Goal: Contribute content: Contribute content

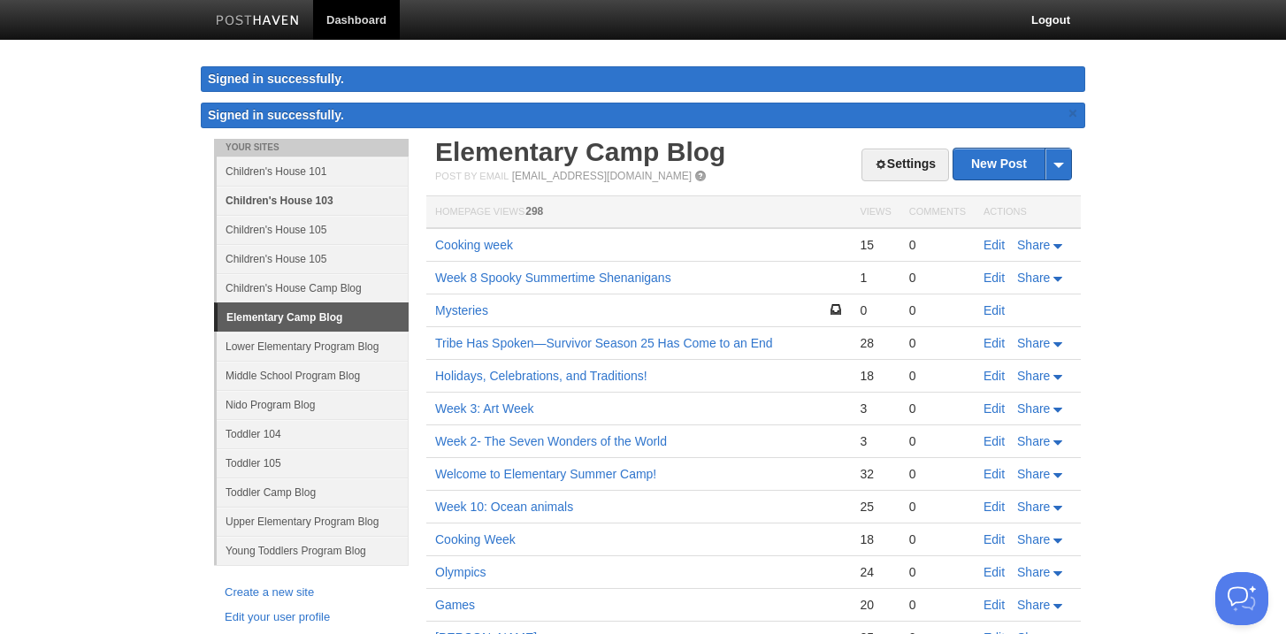
click at [295, 194] on link "Children's House 103" at bounding box center [313, 200] width 192 height 29
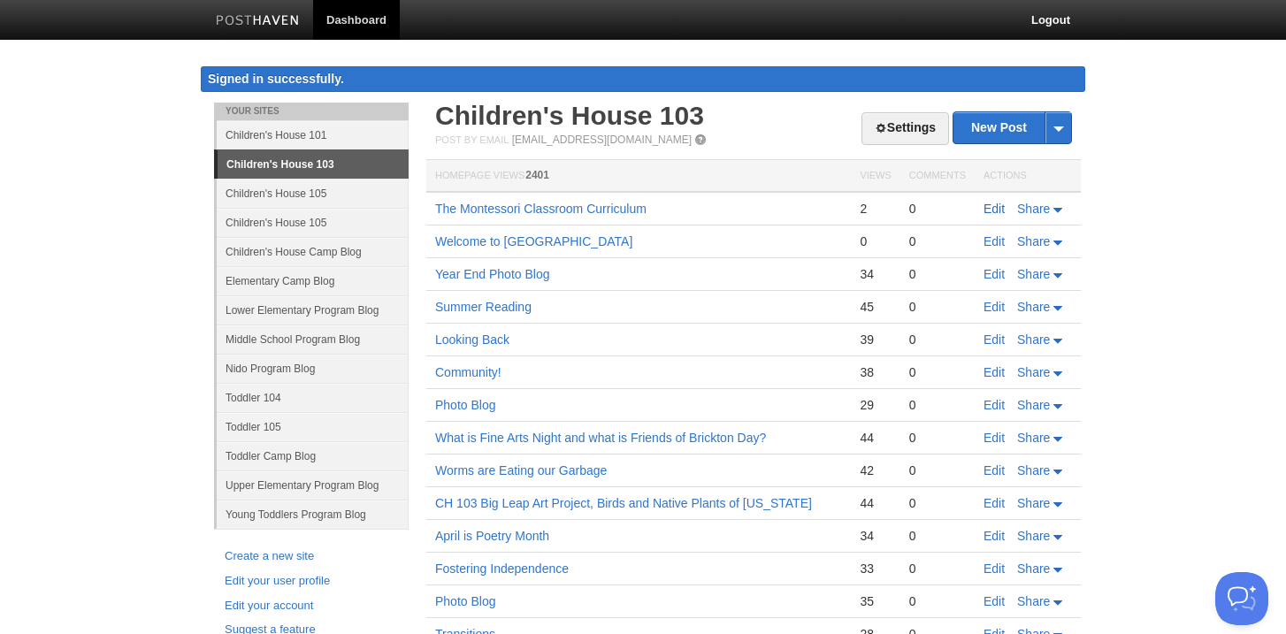
click at [990, 208] on link "Edit" at bounding box center [994, 209] width 21 height 14
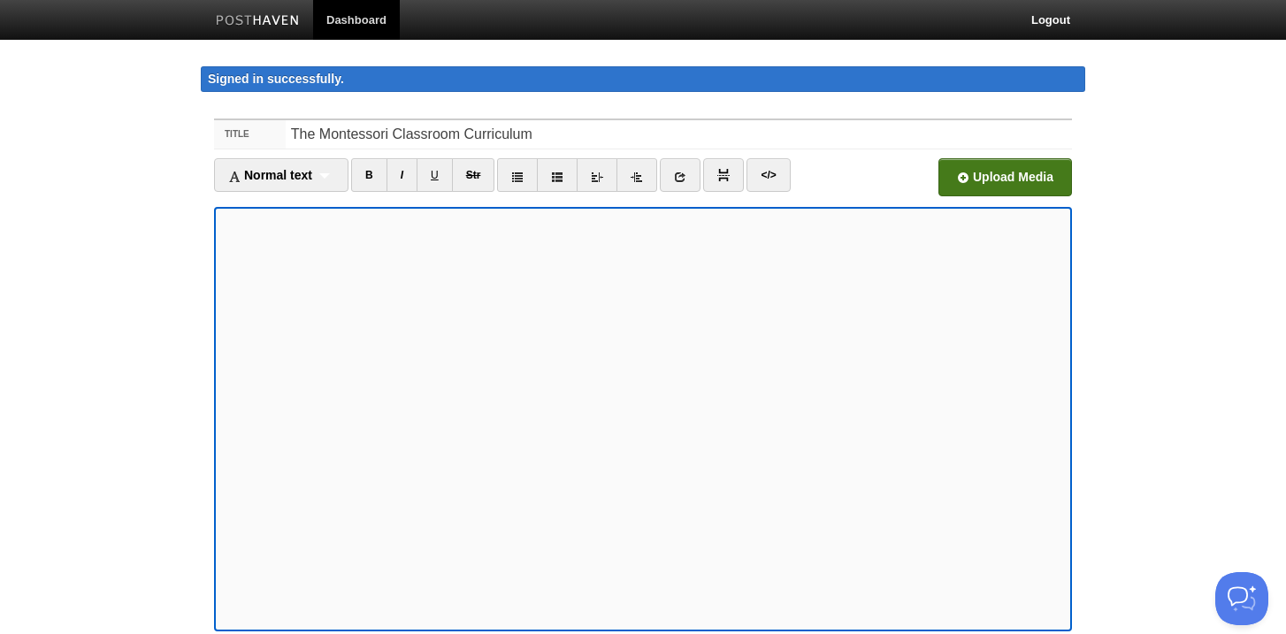
click at [994, 170] on input "file" at bounding box center [472, 182] width 1340 height 90
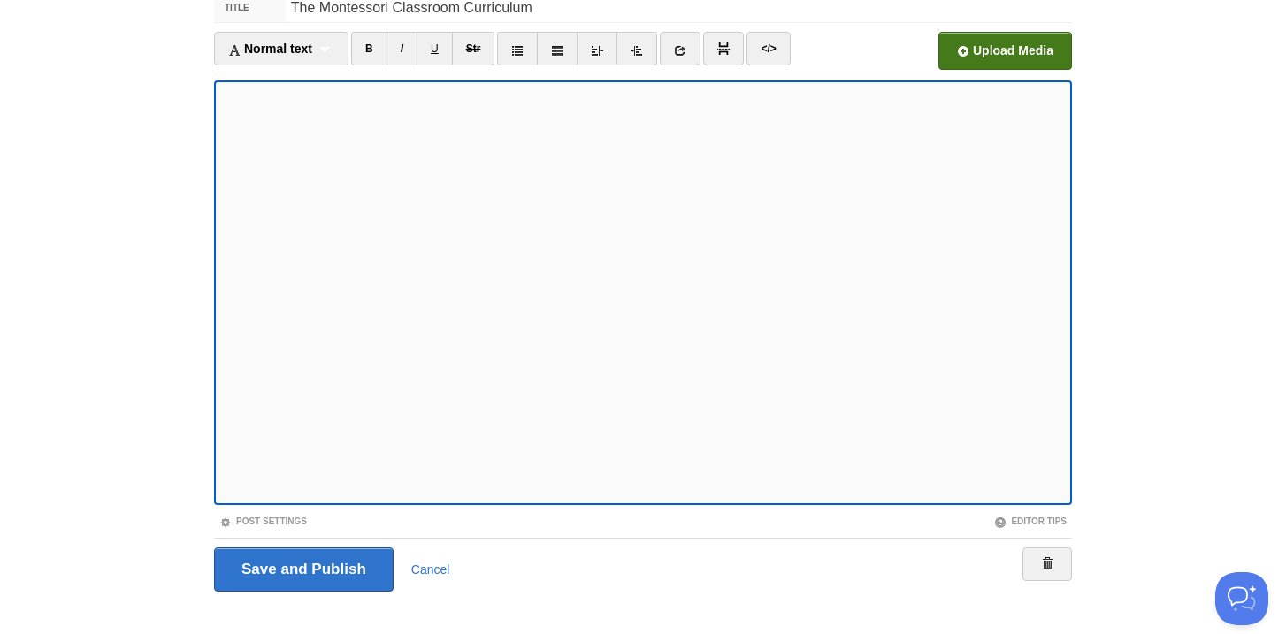
scroll to position [150, 0]
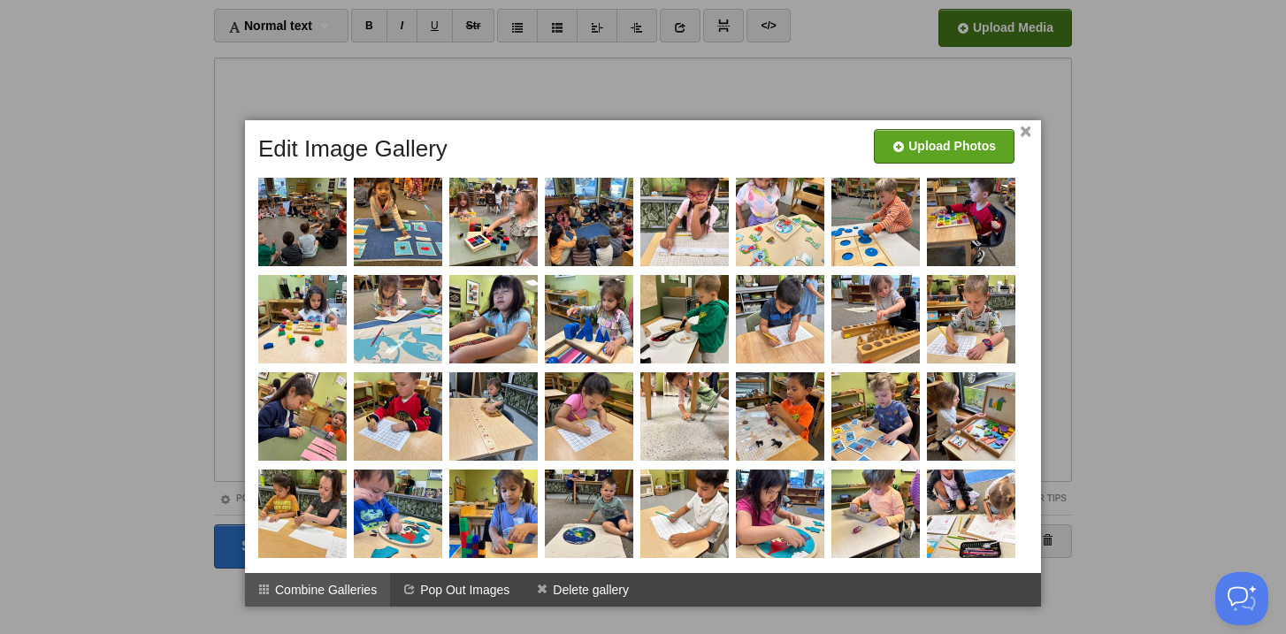
click at [355, 587] on li "Combine Galleries" at bounding box center [317, 590] width 145 height 34
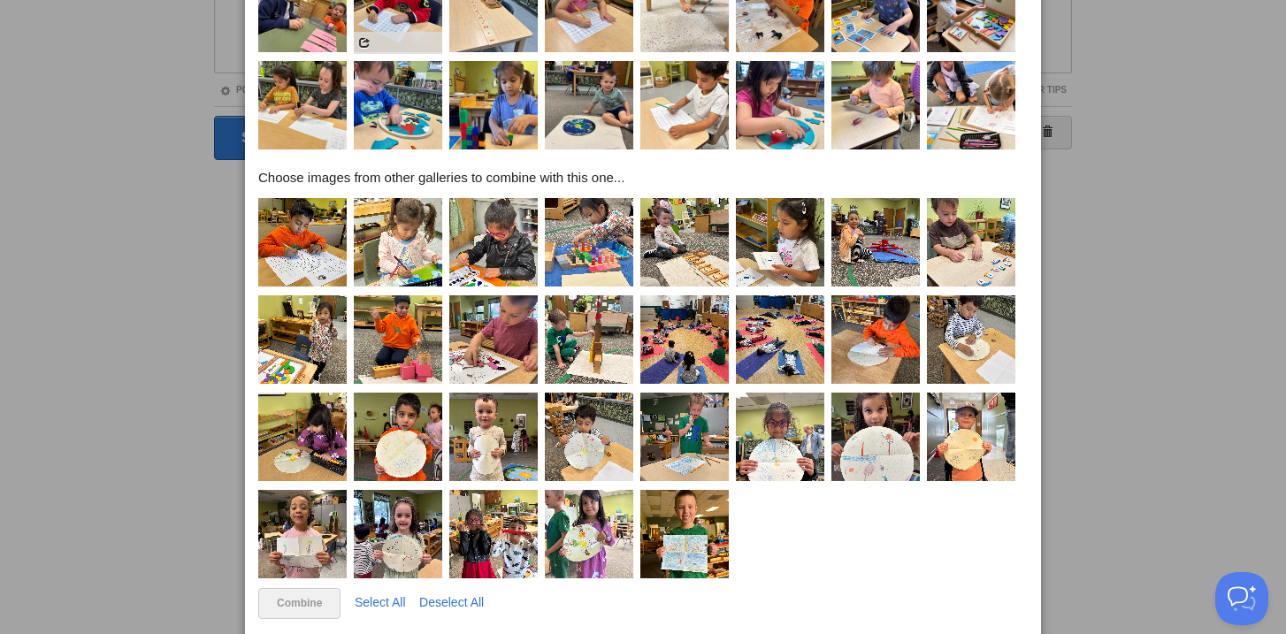
scroll to position [595, 0]
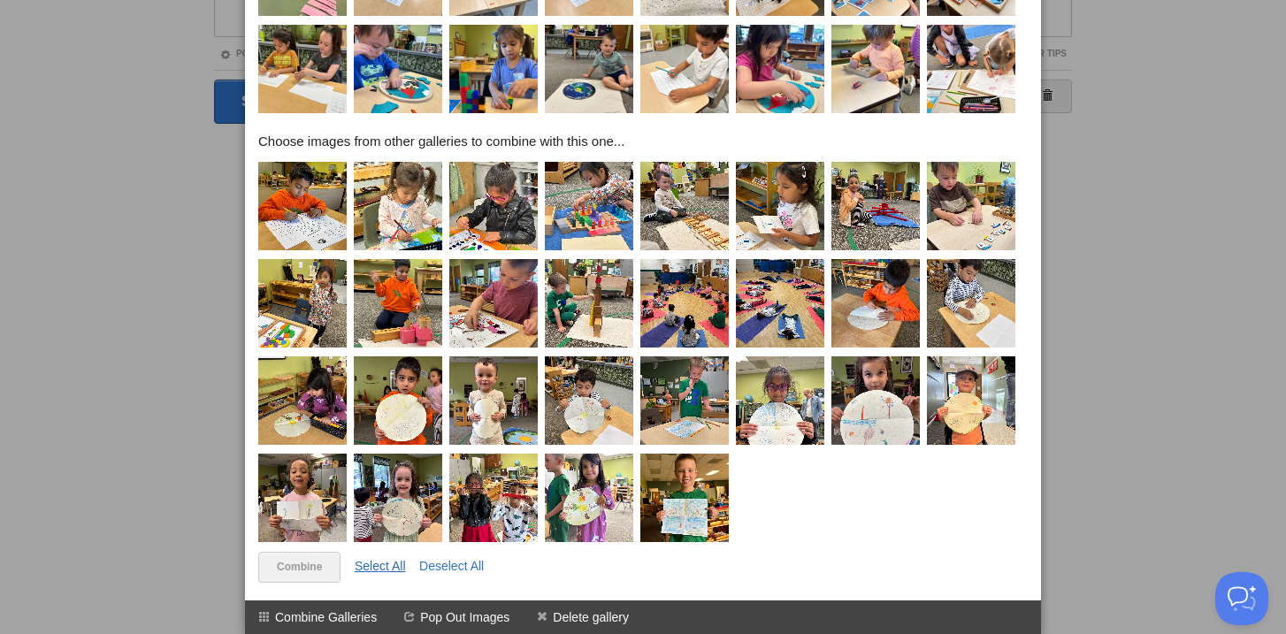
click at [395, 568] on link "Select All" at bounding box center [380, 566] width 51 height 14
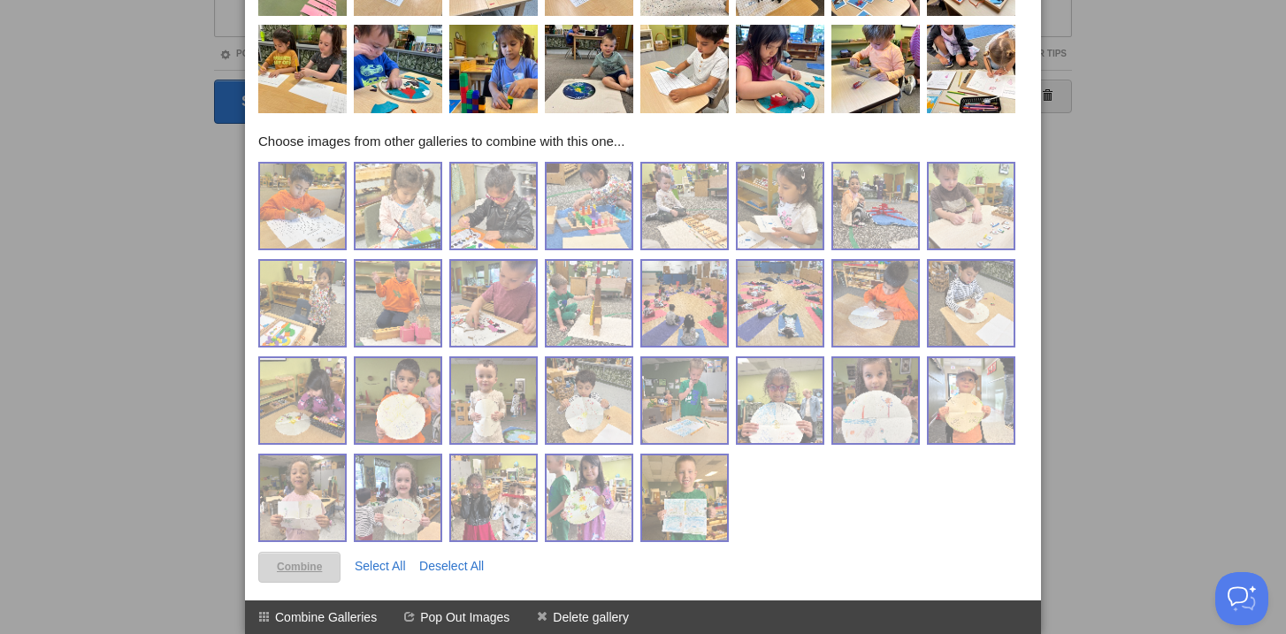
click at [304, 565] on link "Combine" at bounding box center [299, 567] width 82 height 31
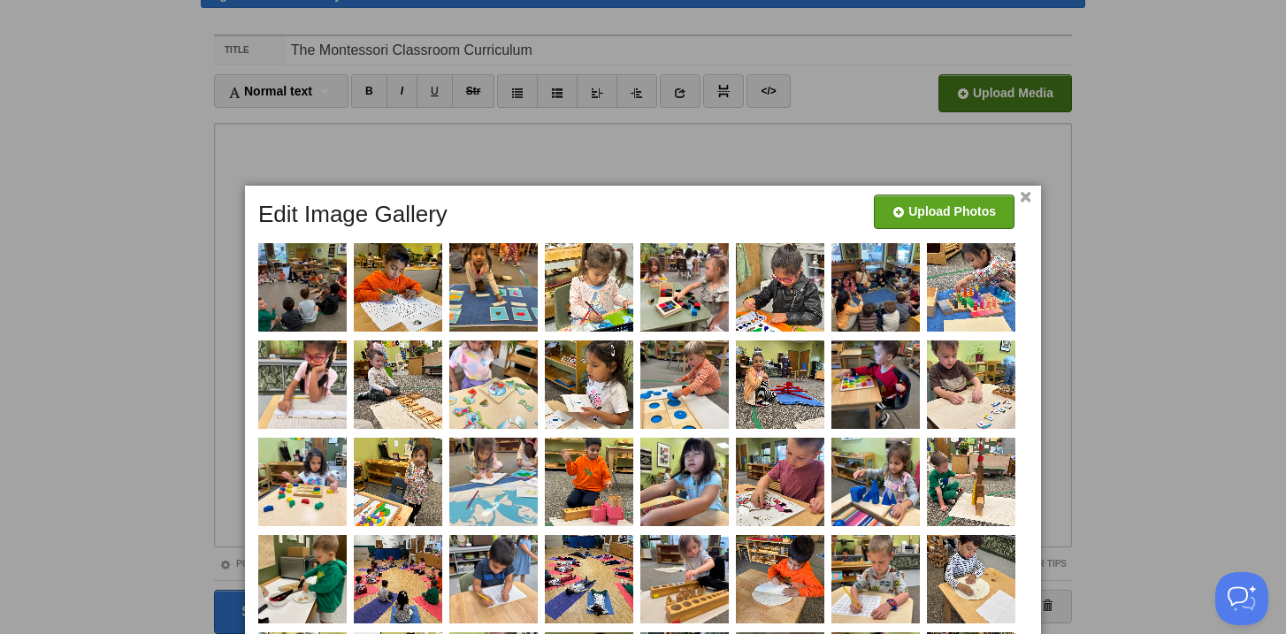
scroll to position [82, 0]
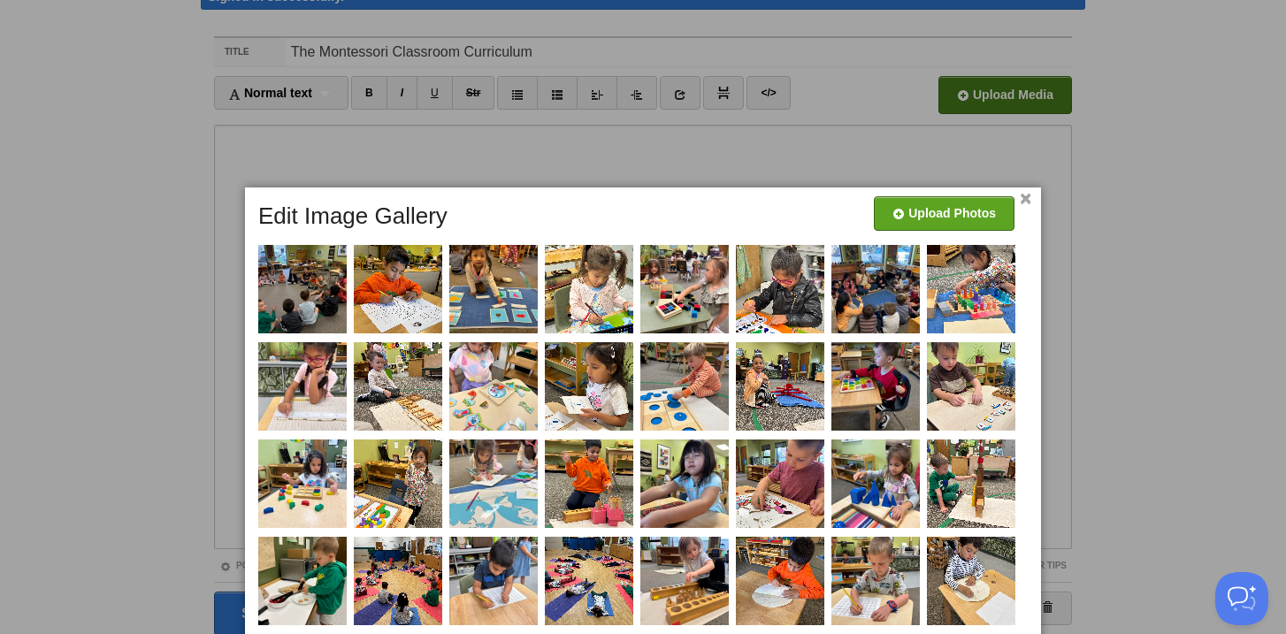
click at [1029, 196] on link "×" at bounding box center [1026, 200] width 12 height 10
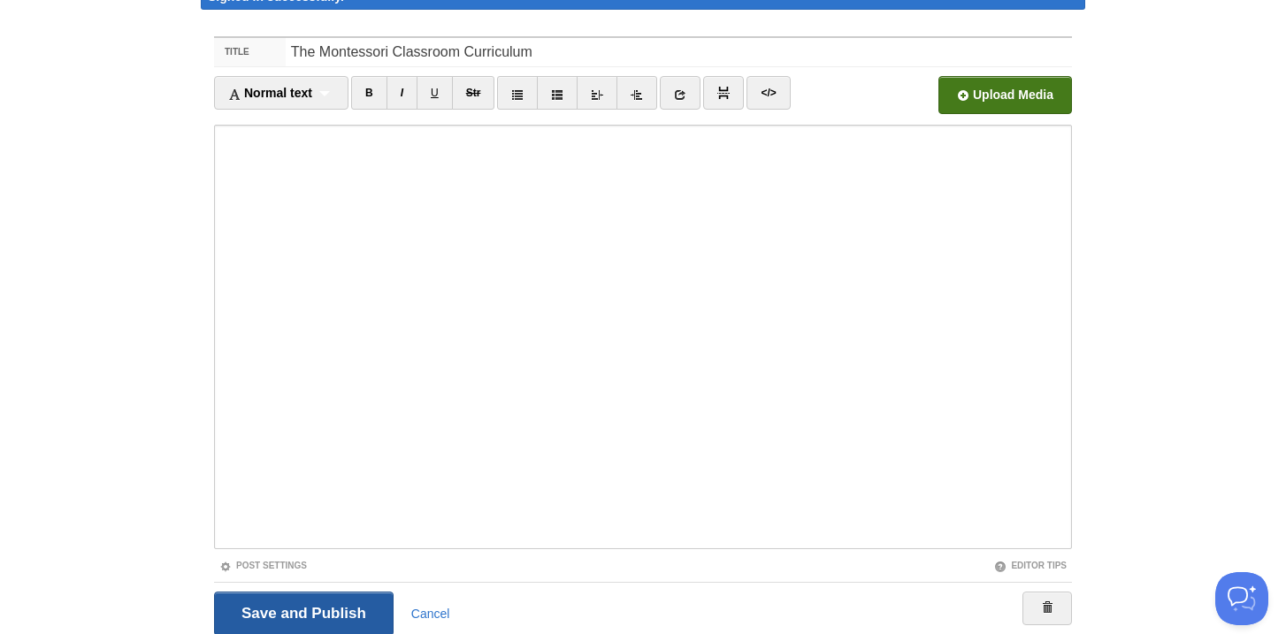
click at [319, 616] on input "Save and Publish" at bounding box center [304, 614] width 180 height 44
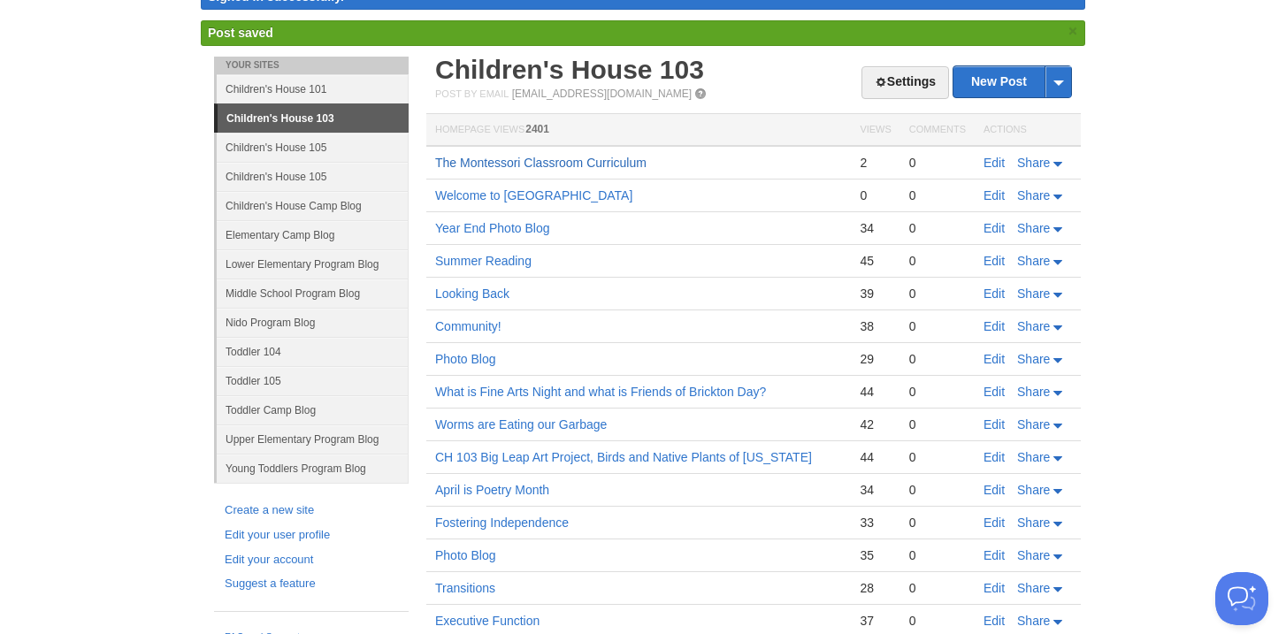
click at [552, 156] on link "The Montessori Classroom Curriculum" at bounding box center [540, 163] width 211 height 14
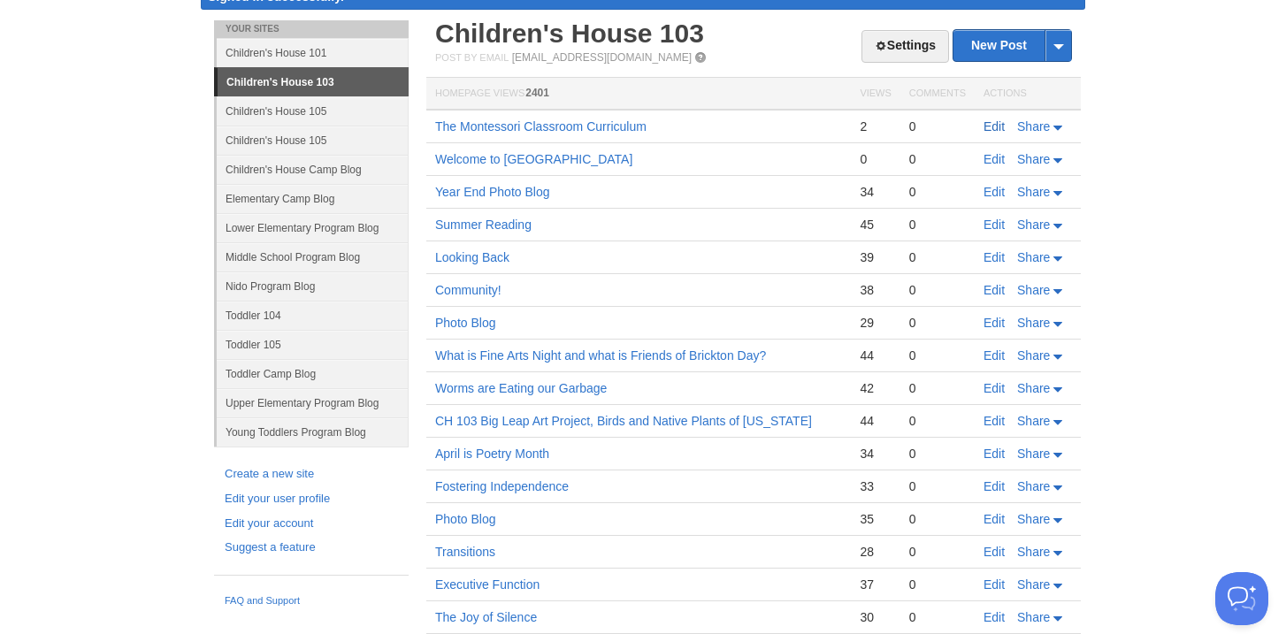
click at [993, 127] on link "Edit" at bounding box center [994, 126] width 21 height 14
